Goal: Information Seeking & Learning: Check status

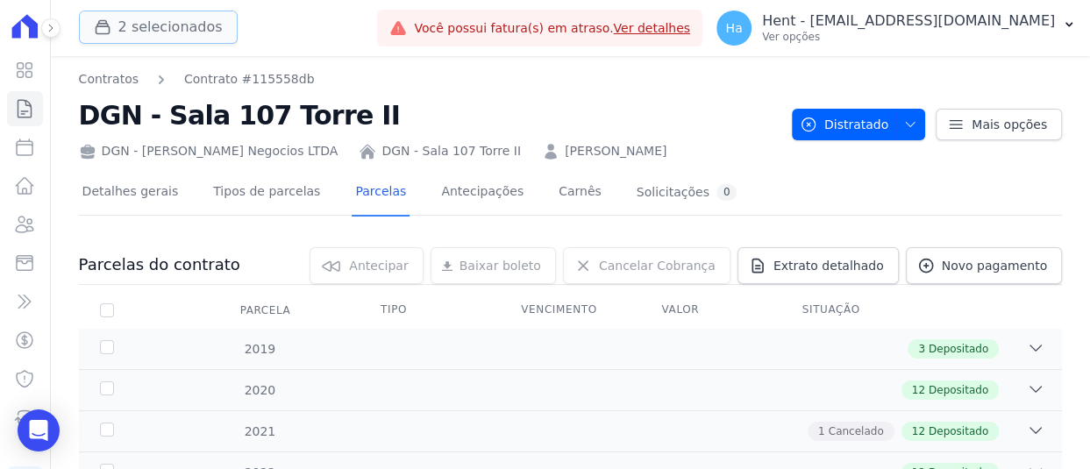
click at [185, 18] on button "2 selecionados" at bounding box center [158, 27] width 159 height 33
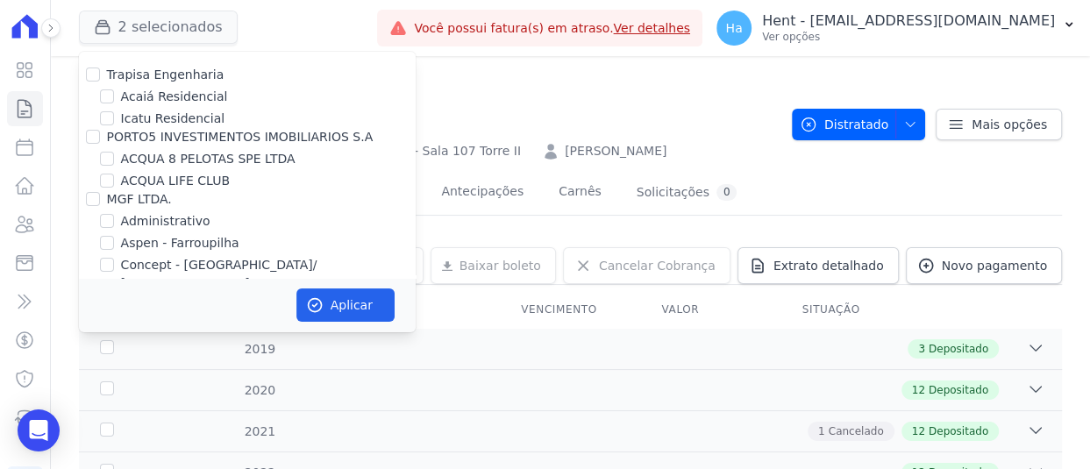
scroll to position [1811, 0]
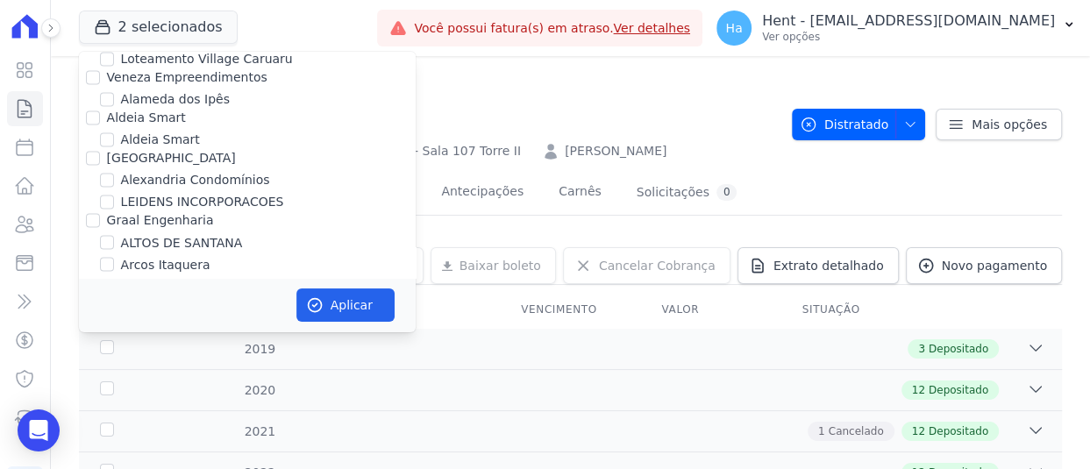
click at [89, 213] on input "Graal Engenharia" at bounding box center [93, 220] width 14 height 14
checkbox input "true"
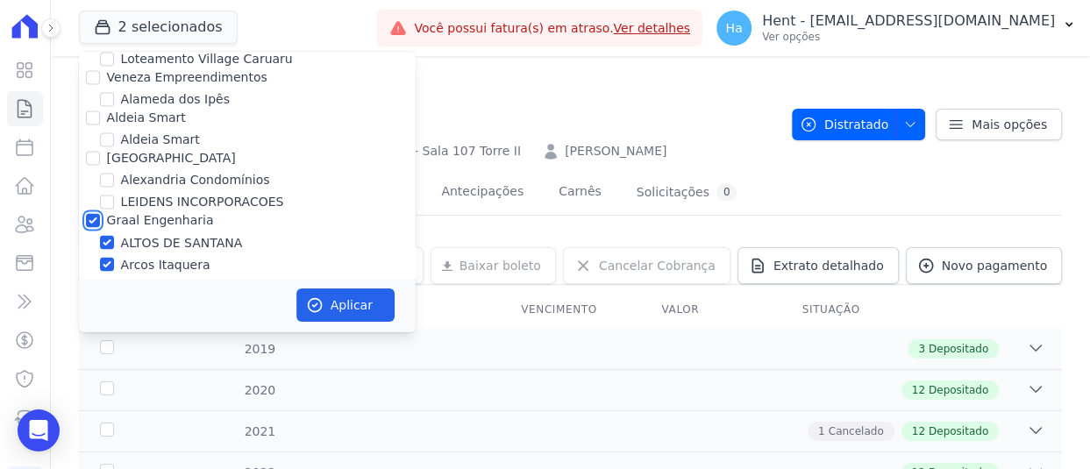
checkbox input "true"
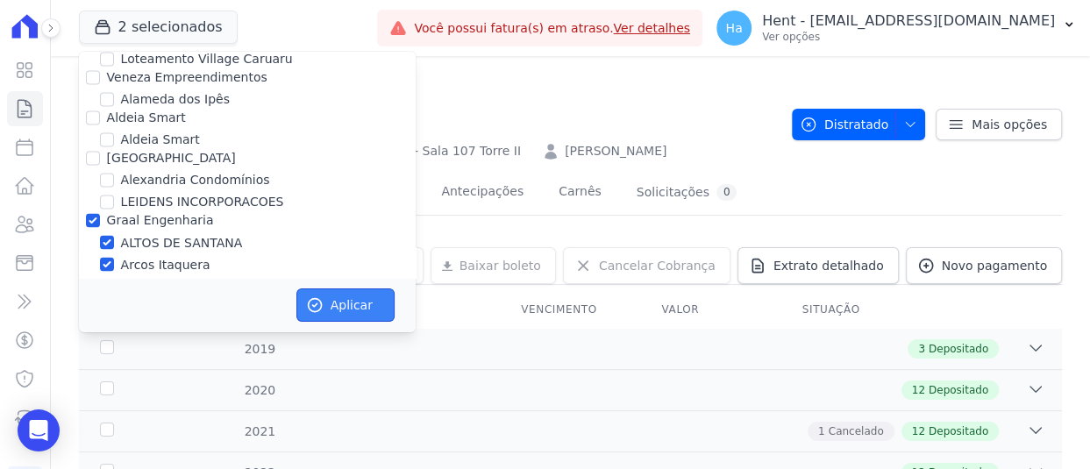
click at [361, 308] on button "Aplicar" at bounding box center [345, 305] width 98 height 33
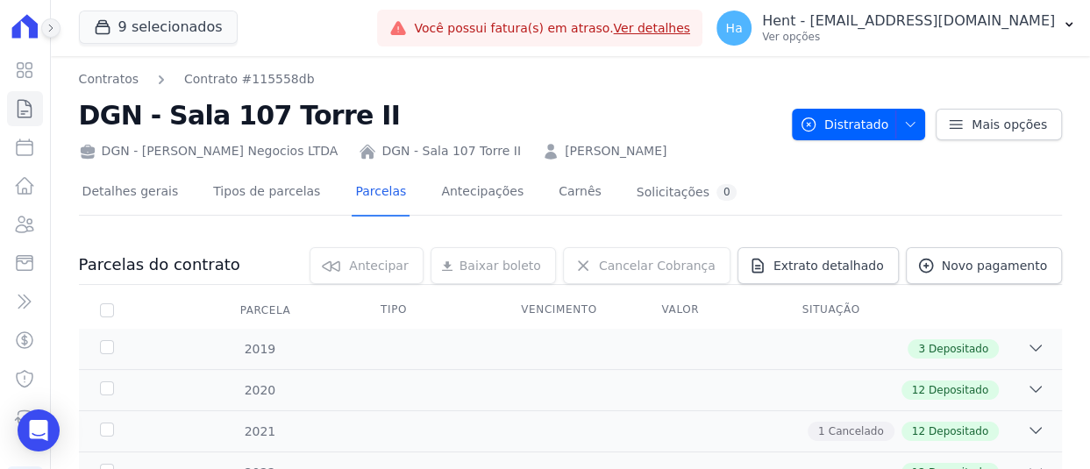
click at [55, 26] on button at bounding box center [50, 27] width 19 height 19
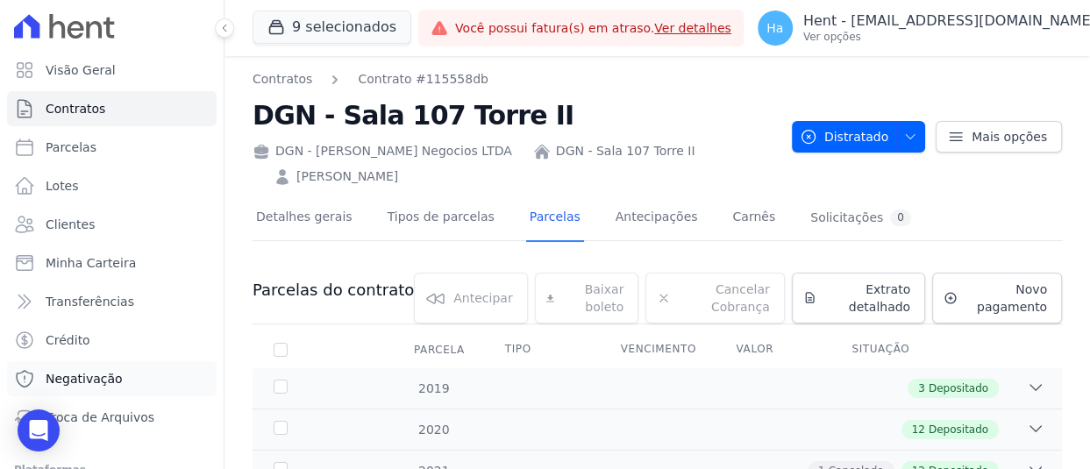
scroll to position [131, 0]
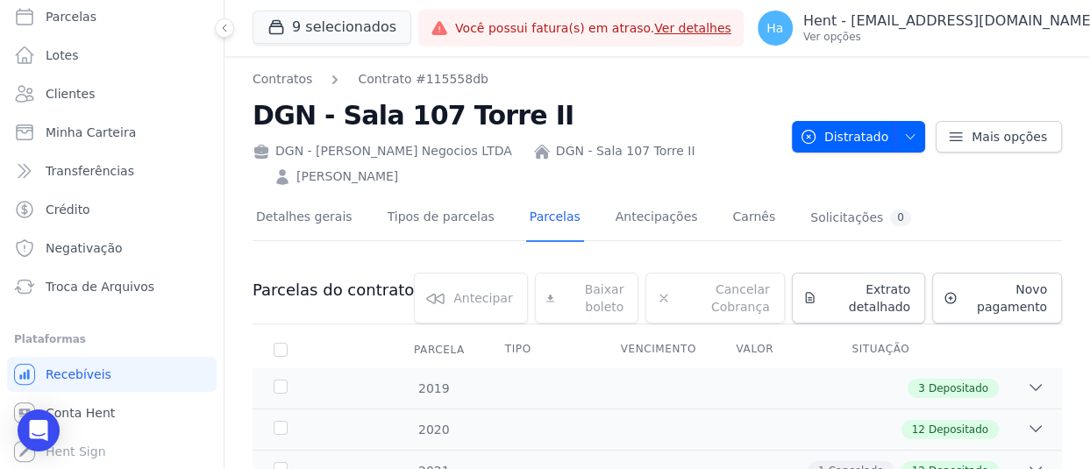
select select "default"
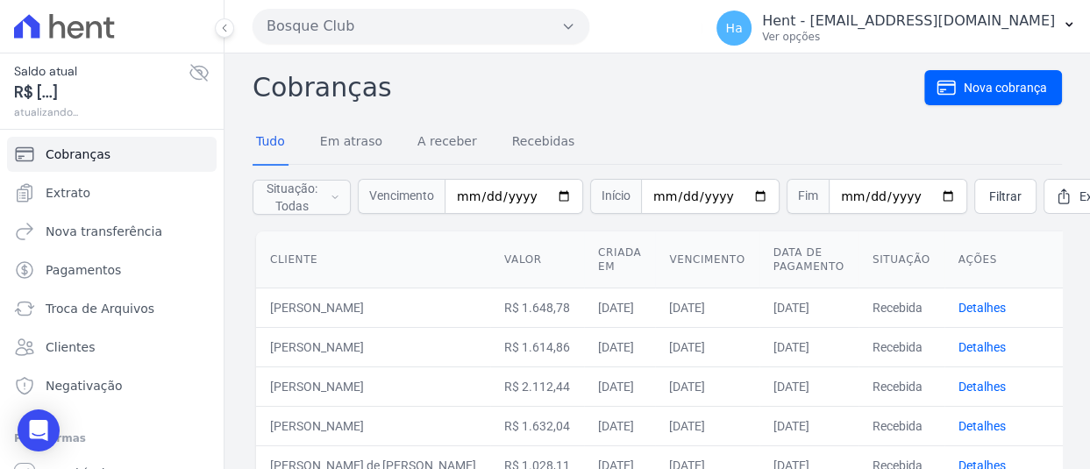
click at [396, 27] on button "Bosque Club" at bounding box center [421, 26] width 337 height 35
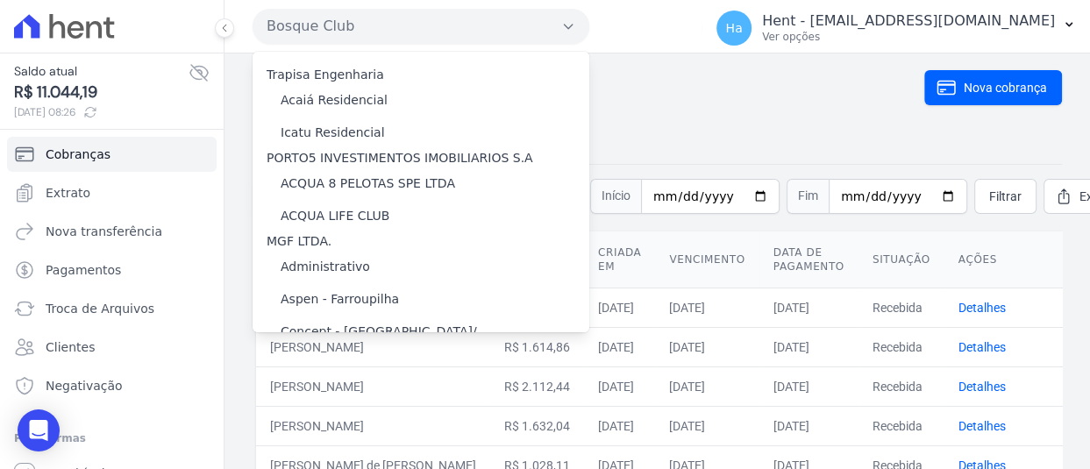
scroll to position [2438, 0]
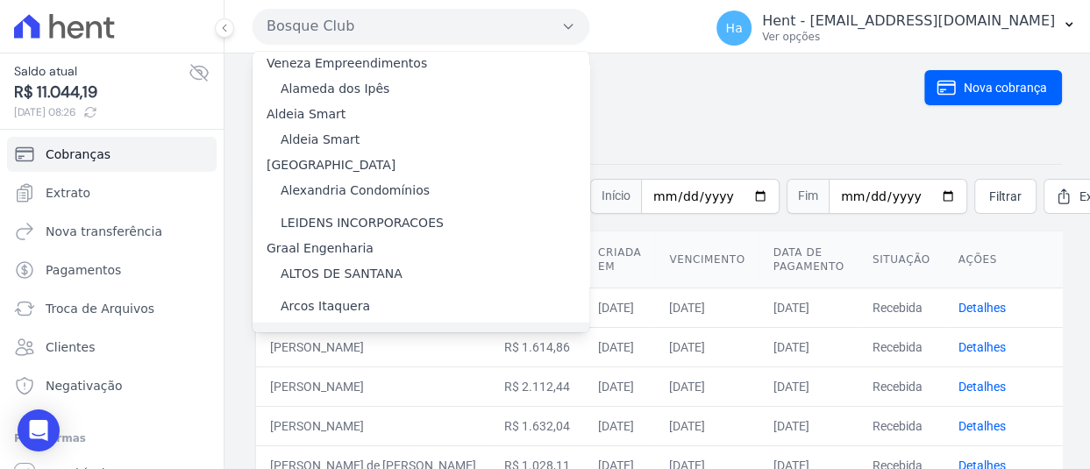
click at [362, 330] on label "ARTE VILA MATILDE" at bounding box center [341, 339] width 120 height 18
click at [0, 0] on input "ARTE VILA MATILDE" at bounding box center [0, 0] width 0 height 0
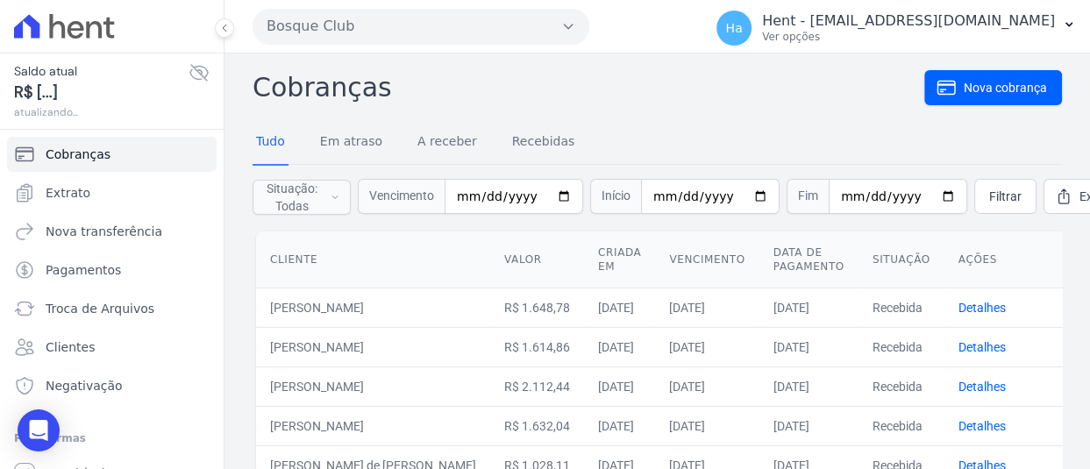
click at [381, 21] on button "Bosque Club" at bounding box center [421, 26] width 337 height 35
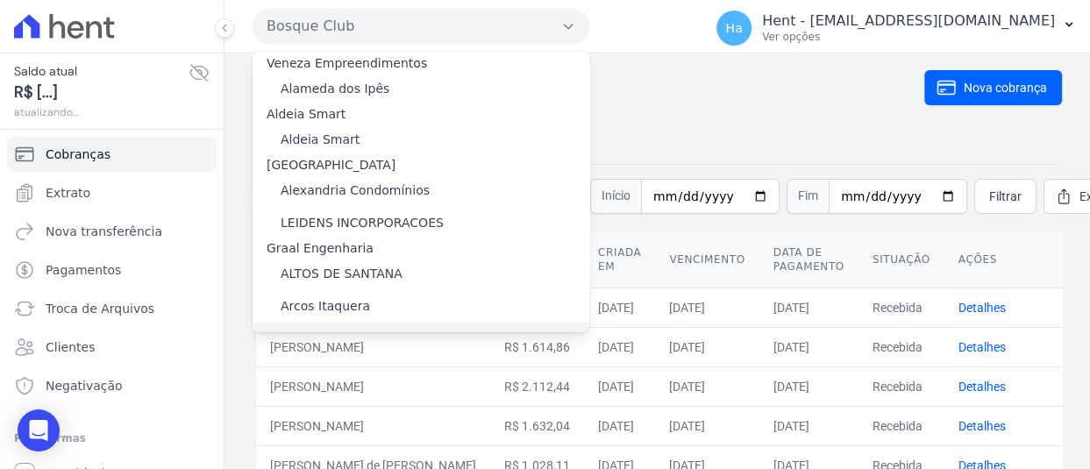
click at [327, 330] on label "ARTE VILA MATILDE" at bounding box center [341, 339] width 120 height 18
click at [0, 0] on input "ARTE VILA MATILDE" at bounding box center [0, 0] width 0 height 0
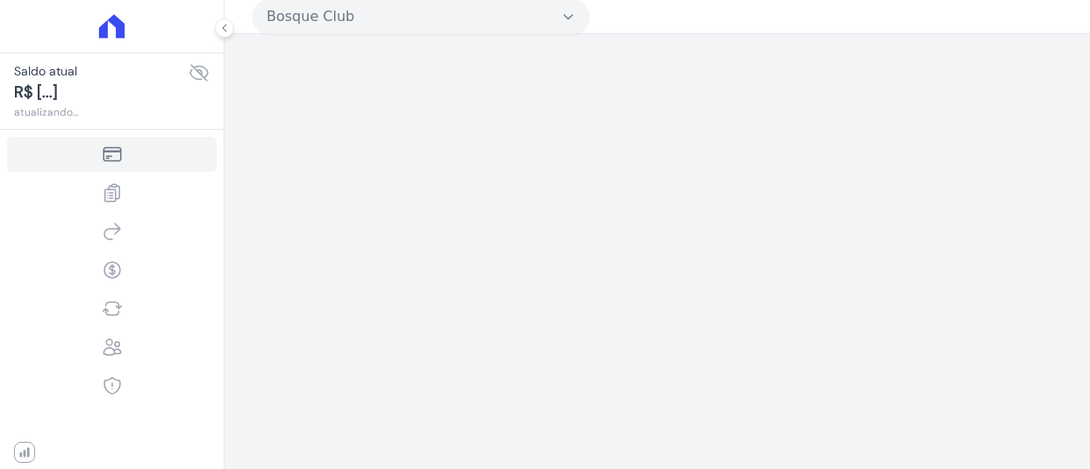
click at [547, 21] on button "Bosque Club" at bounding box center [421, 16] width 337 height 35
click at [540, 19] on button "Bosque Club" at bounding box center [421, 16] width 337 height 35
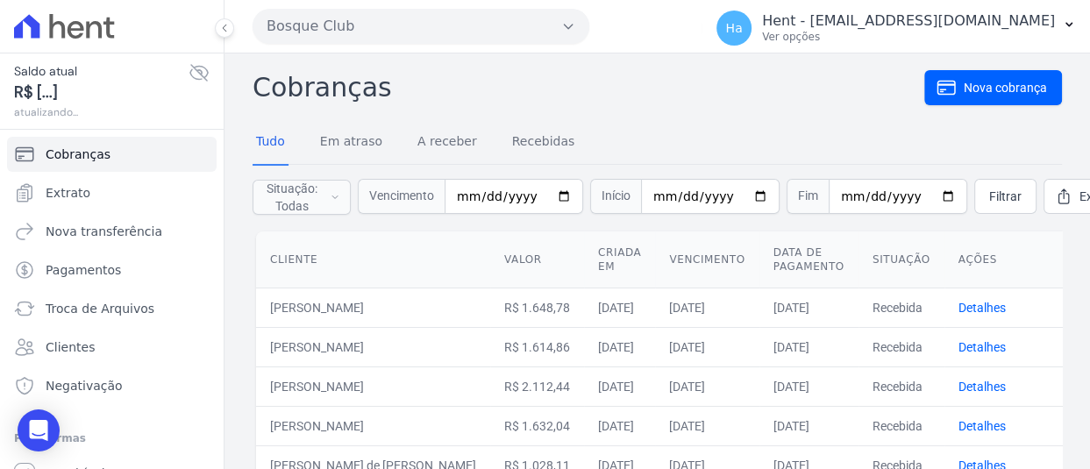
click at [549, 19] on button "Bosque Club" at bounding box center [421, 26] width 337 height 35
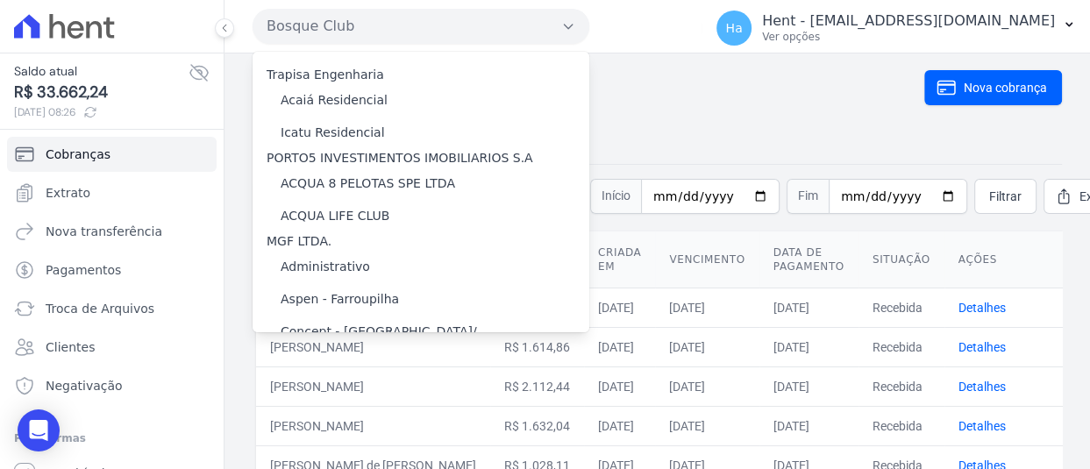
scroll to position [2438, 0]
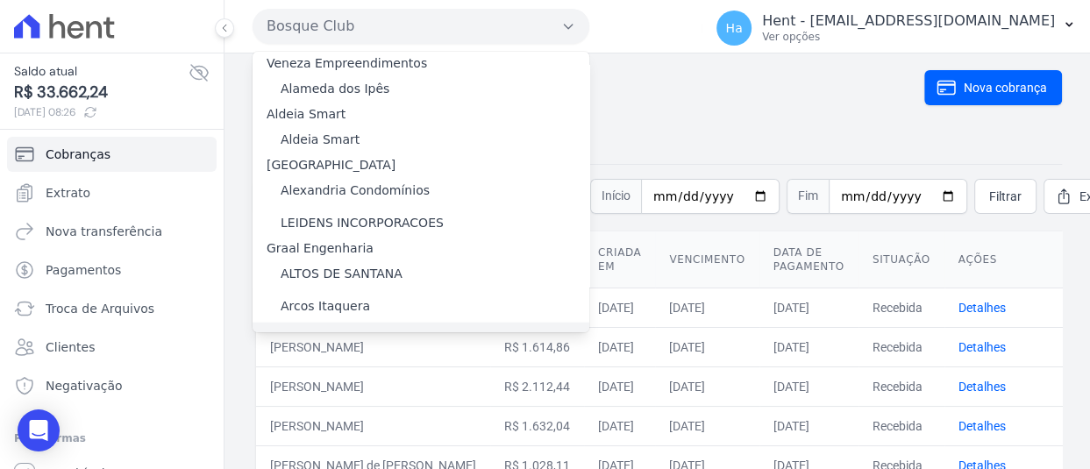
click at [325, 330] on label "ARTE VILA MATILDE" at bounding box center [341, 339] width 120 height 18
click at [0, 0] on input "ARTE VILA MATILDE" at bounding box center [0, 0] width 0 height 0
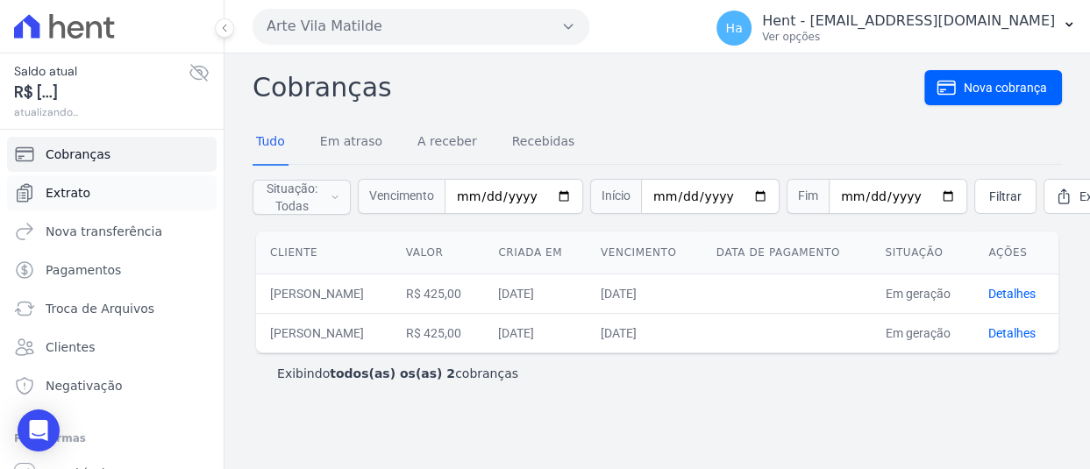
click at [79, 192] on span "Extrato" at bounding box center [68, 193] width 45 height 18
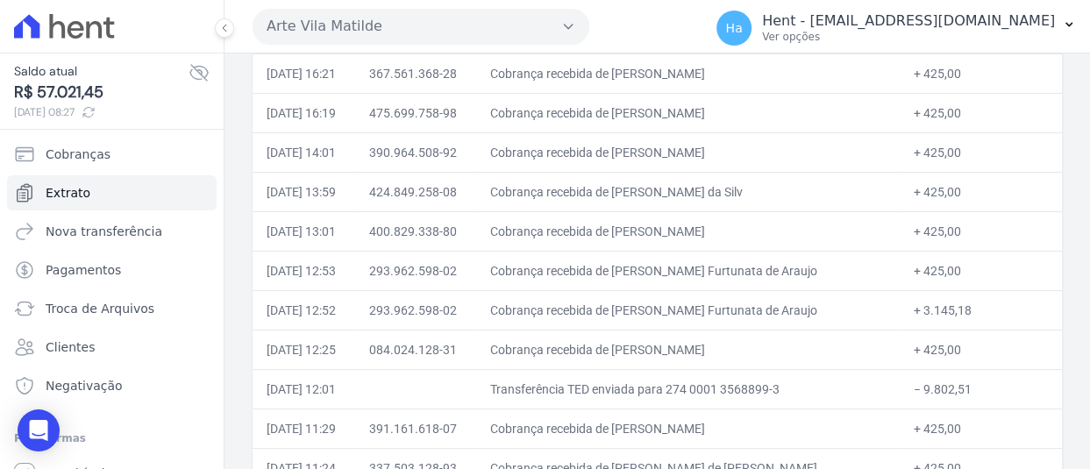
scroll to position [12467, 0]
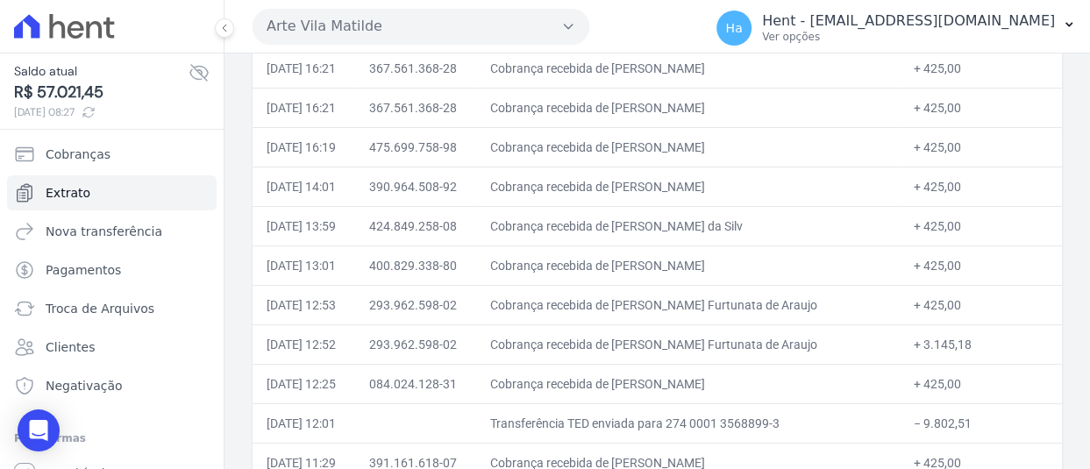
drag, startPoint x: 970, startPoint y: 387, endPoint x: 891, endPoint y: 391, distance: 79.1
click at [899, 404] on td "− 9.802,51" at bounding box center [980, 423] width 163 height 39
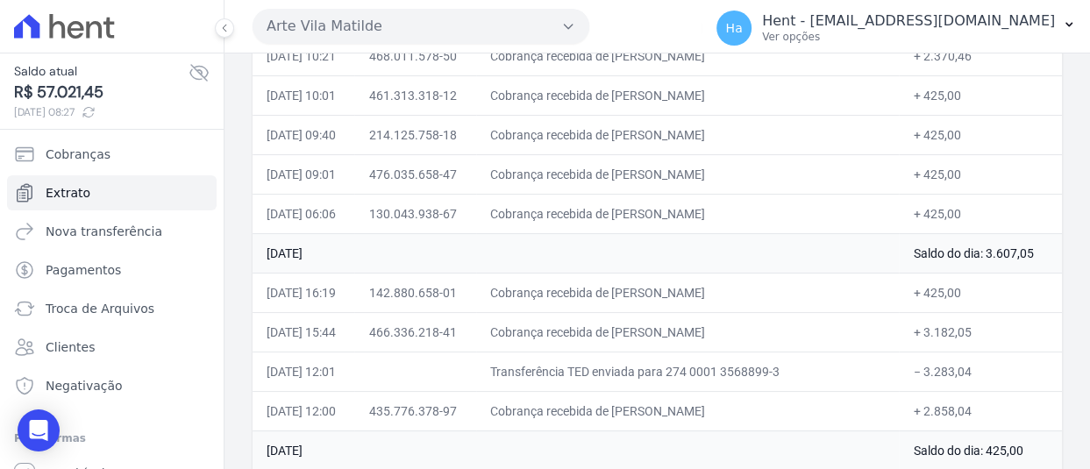
scroll to position [13082, 0]
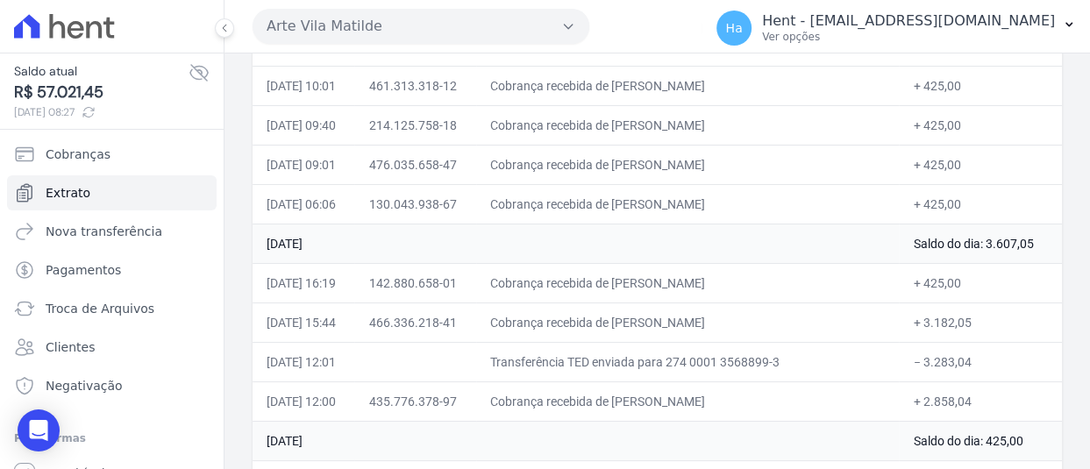
drag, startPoint x: 982, startPoint y: 286, endPoint x: 902, endPoint y: 289, distance: 80.7
click at [902, 303] on td "+ 3.182,05" at bounding box center [980, 322] width 163 height 39
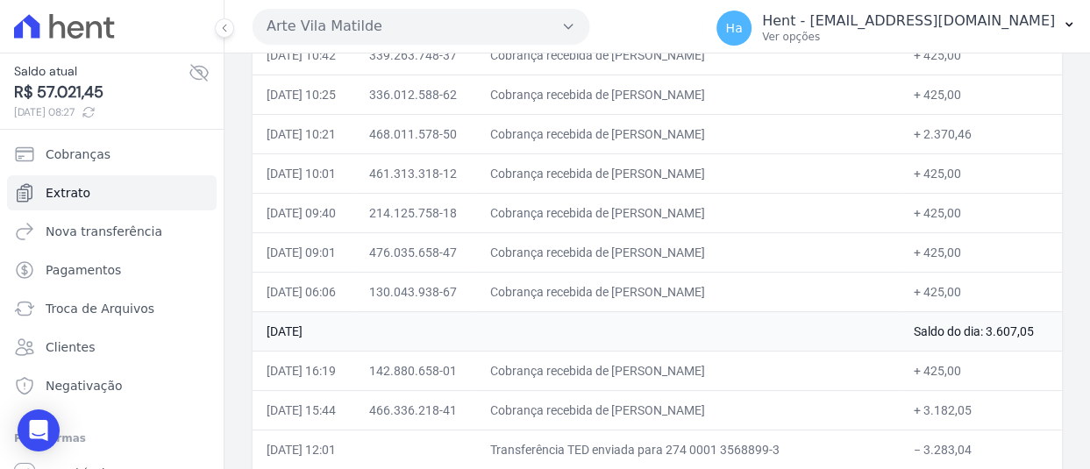
scroll to position [12959, 0]
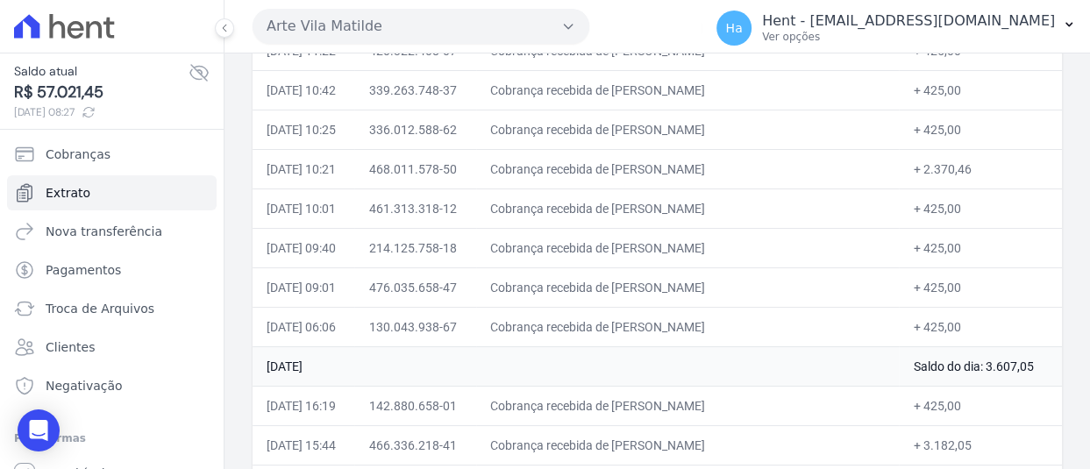
click at [801, 425] on td "Cobrança recebida de Mauricio Barbosa dos Anjos" at bounding box center [687, 444] width 423 height 39
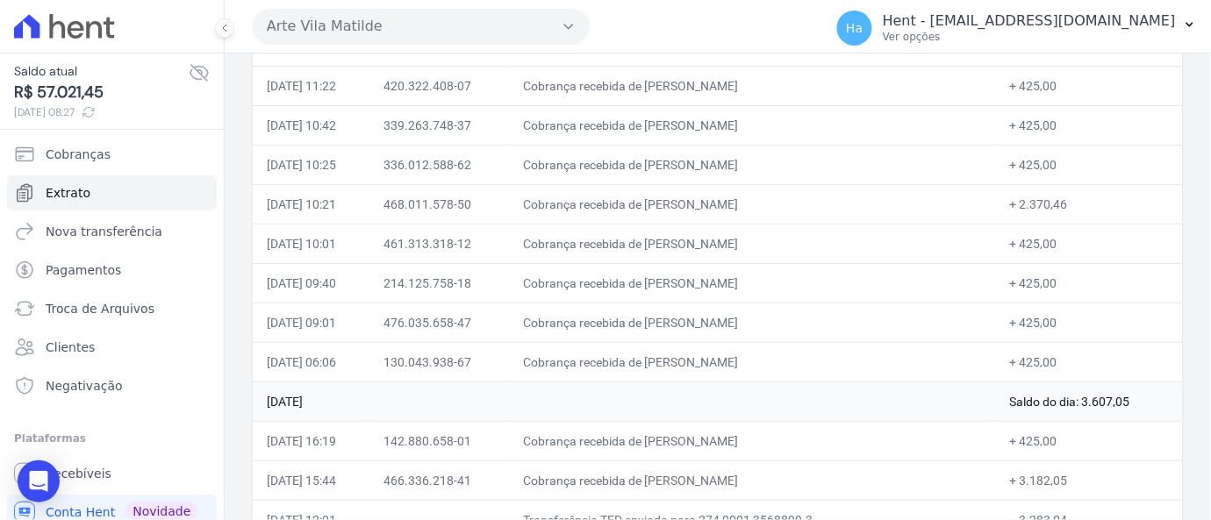
scroll to position [12924, 0]
drag, startPoint x: 1077, startPoint y: 1, endPoint x: 502, endPoint y: 328, distance: 662.0
click at [502, 328] on td "476.035.658-47" at bounding box center [439, 322] width 139 height 39
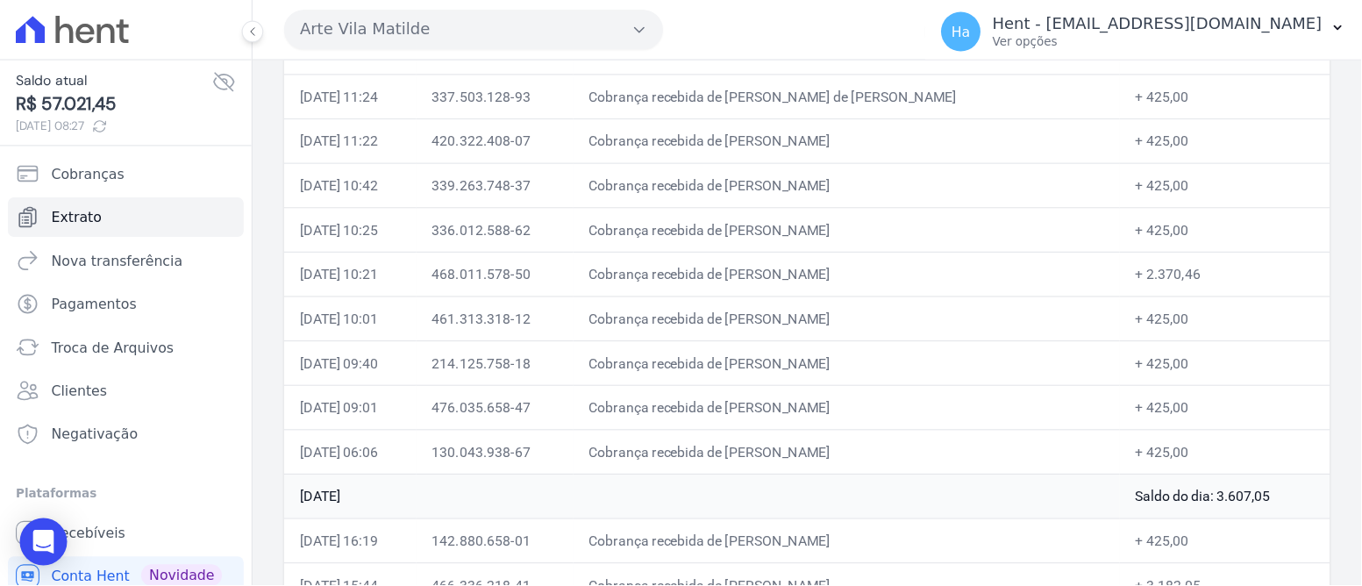
scroll to position [12884, 0]
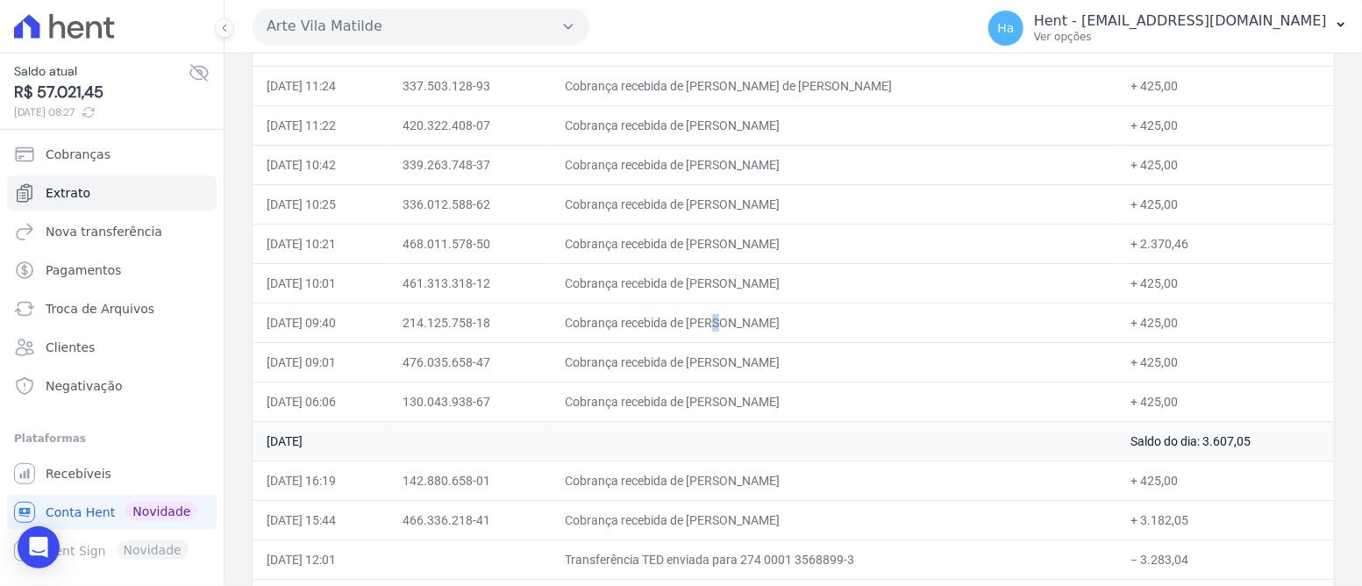
drag, startPoint x: 1196, startPoint y: 1, endPoint x: 634, endPoint y: 332, distance: 652.0
click at [634, 332] on td "Cobrança recebida de Jailma Cavalcante Silva" at bounding box center [834, 322] width 566 height 39
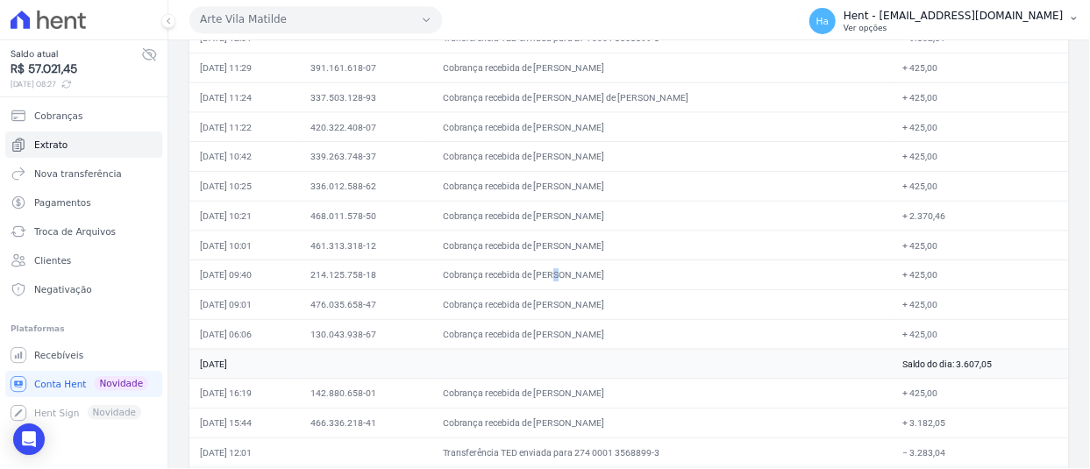
scroll to position [12840, 0]
drag, startPoint x: 1346, startPoint y: 11, endPoint x: 798, endPoint y: 325, distance: 631.8
click at [798, 307] on td "Cobrança recebida de Vitoria Marques de Albuquerque" at bounding box center [882, 287] width 612 height 39
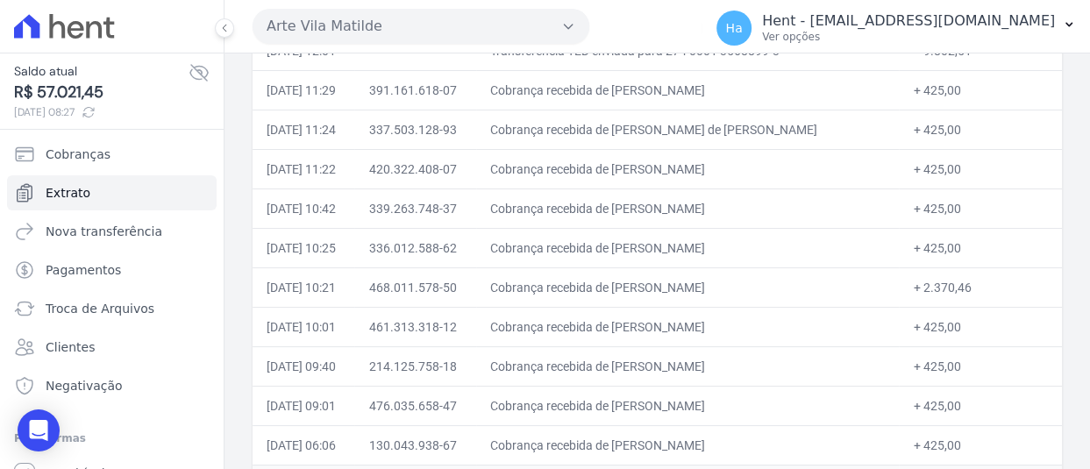
scroll to position [12841, 0]
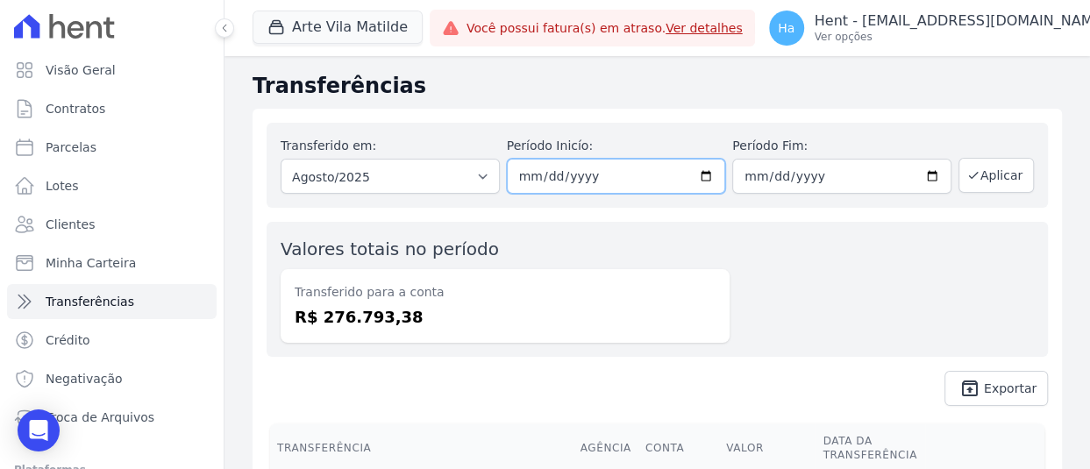
click at [518, 172] on input "[DATE]" at bounding box center [616, 176] width 219 height 35
type input "2025-08-06"
click at [748, 176] on input "2025-08-31" at bounding box center [841, 176] width 219 height 35
type input "2025-08-06"
click at [1027, 175] on div "Transferido em: Todos os meses Junho/2025 Julho/2025 Agosto/2025 Agosto/2025 Pe…" at bounding box center [658, 165] width 782 height 85
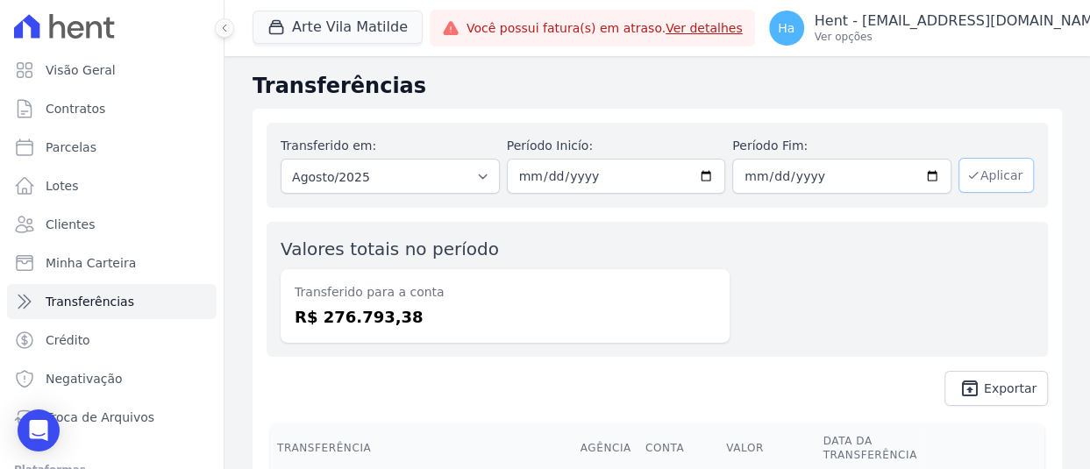
click at [1011, 175] on button "Aplicar" at bounding box center [996, 175] width 75 height 35
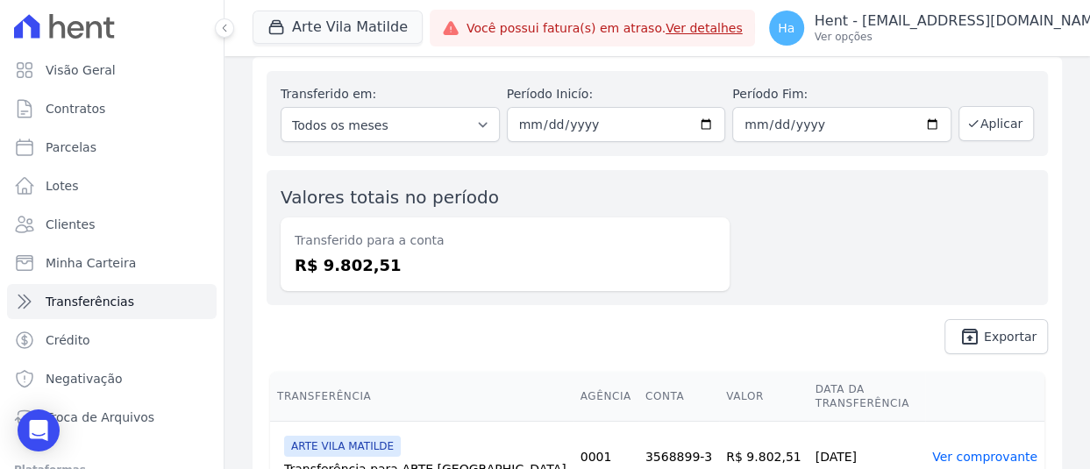
scroll to position [118, 0]
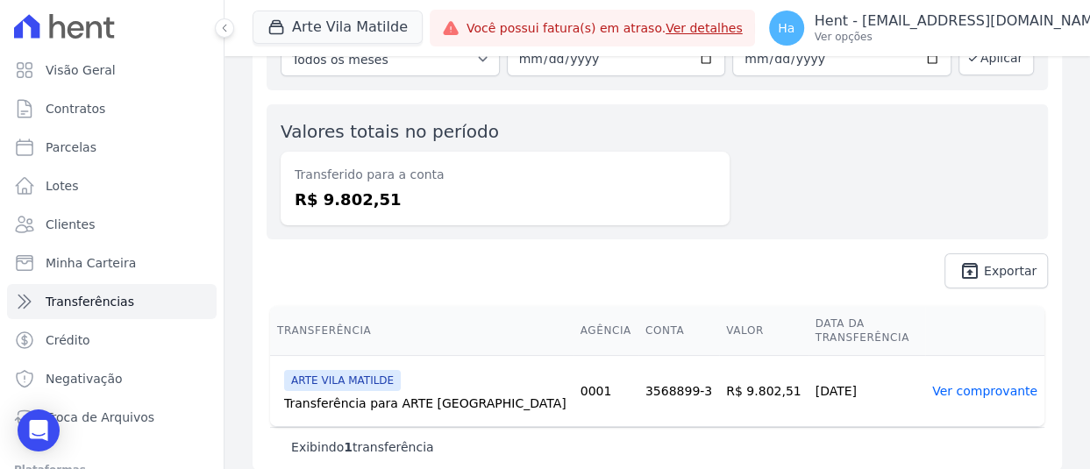
click at [986, 384] on link "Ver comprovante" at bounding box center [984, 391] width 105 height 14
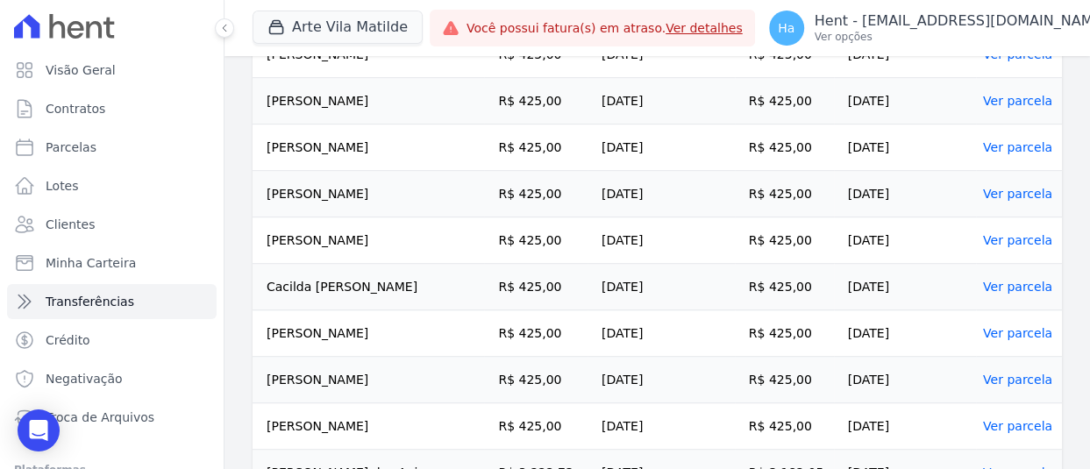
scroll to position [702, 0]
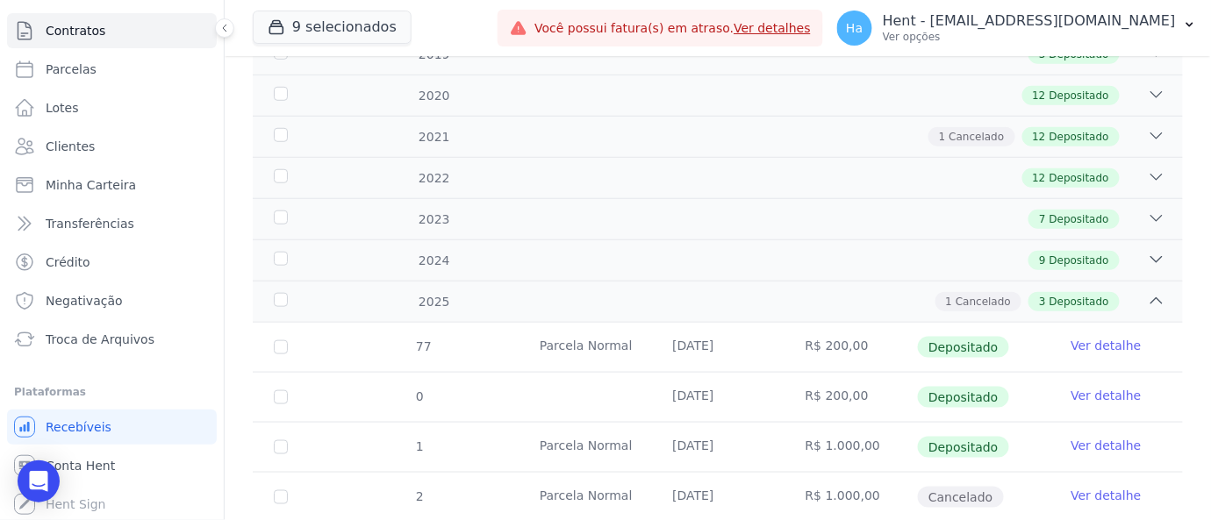
scroll to position [346, 0]
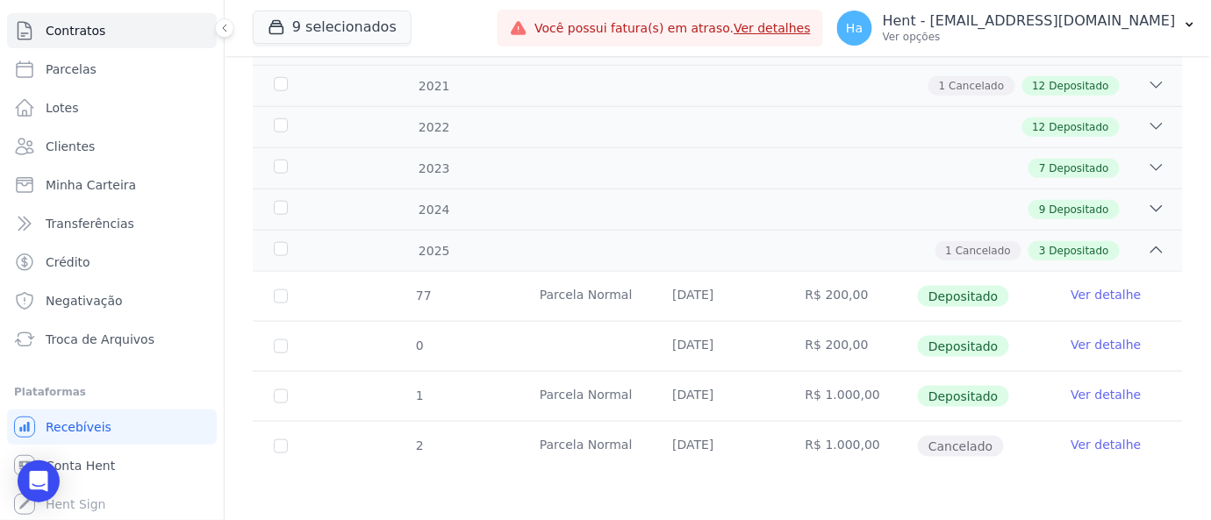
drag, startPoint x: 43, startPoint y: 483, endPoint x: 54, endPoint y: 505, distance: 24.3
click at [54, 468] on body "Visão Geral Contratos [GEOGRAPHIC_DATA] Lotes Clientes Minha Carteira Transferê…" at bounding box center [605, 260] width 1211 height 520
click at [102, 466] on span "Conta Hent" at bounding box center [80, 466] width 69 height 18
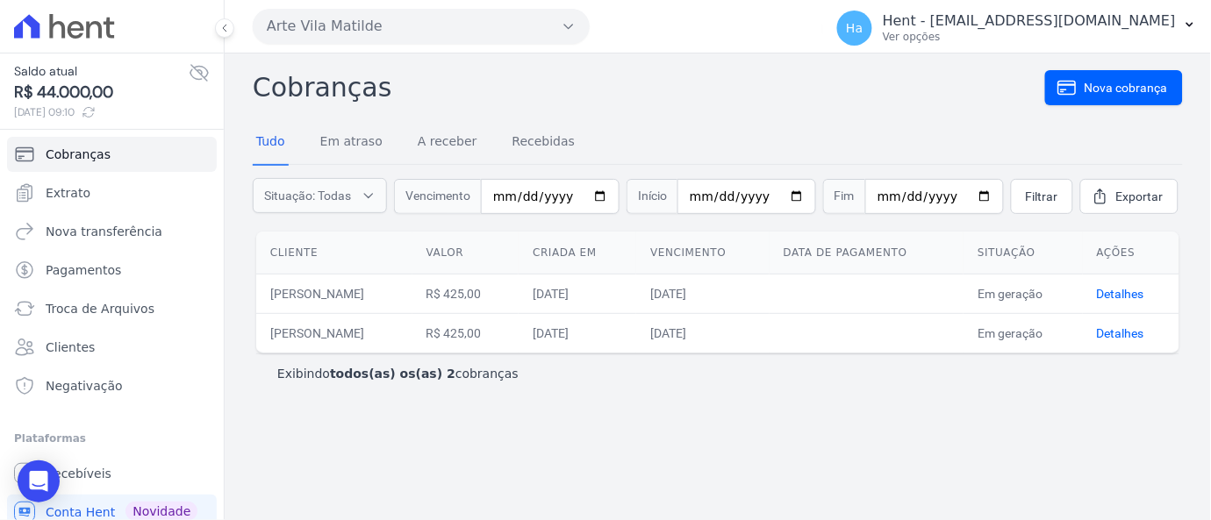
scroll to position [46, 0]
